Goal: Transaction & Acquisition: Purchase product/service

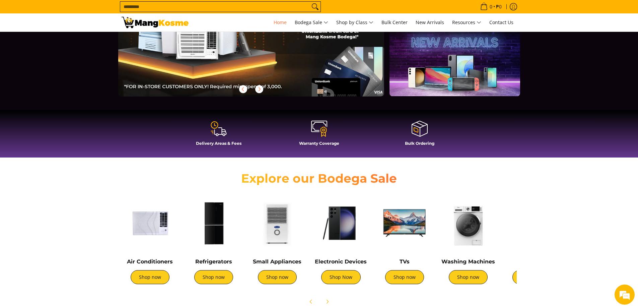
click at [212, 234] on img at bounding box center [213, 223] width 57 height 57
click at [218, 278] on link "Shop now" at bounding box center [213, 277] width 39 height 14
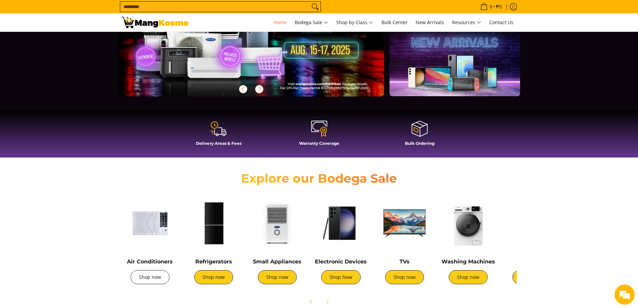
click at [154, 280] on link "Shop now" at bounding box center [150, 277] width 39 height 14
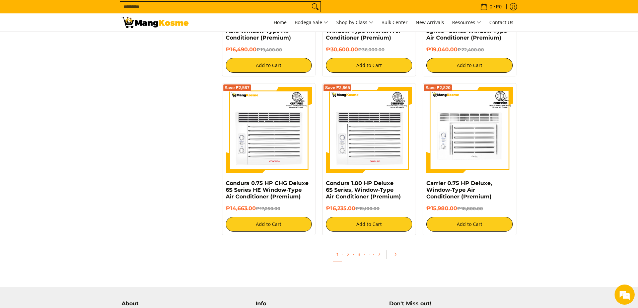
scroll to position [1272, 0]
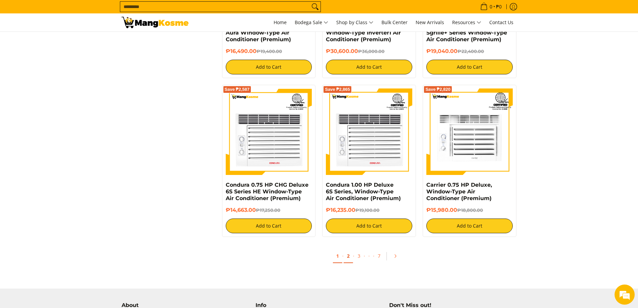
click at [351, 255] on link "2" at bounding box center [348, 256] width 9 height 14
